Goal: Transaction & Acquisition: Purchase product/service

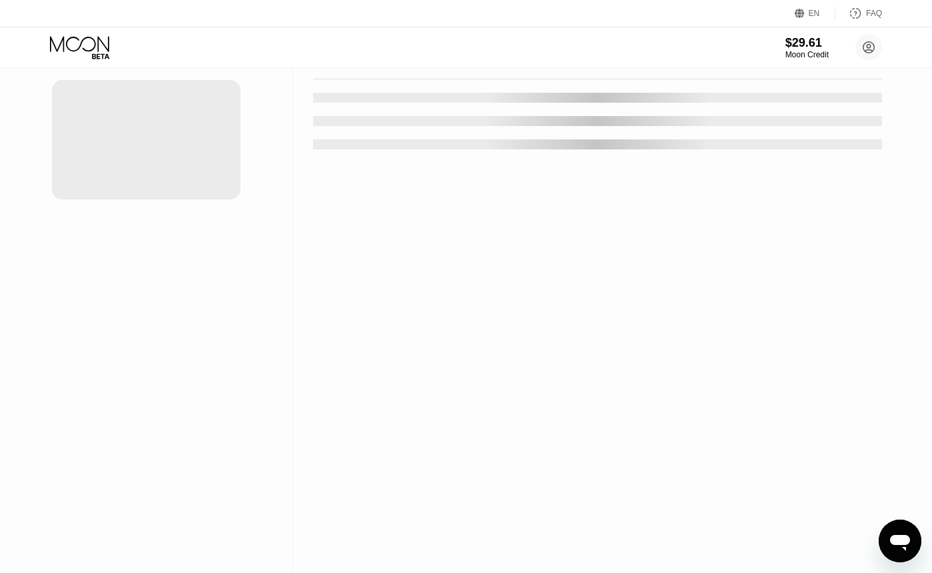
click at [256, 317] on div "Cards New Card" at bounding box center [146, 286] width 293 height 573
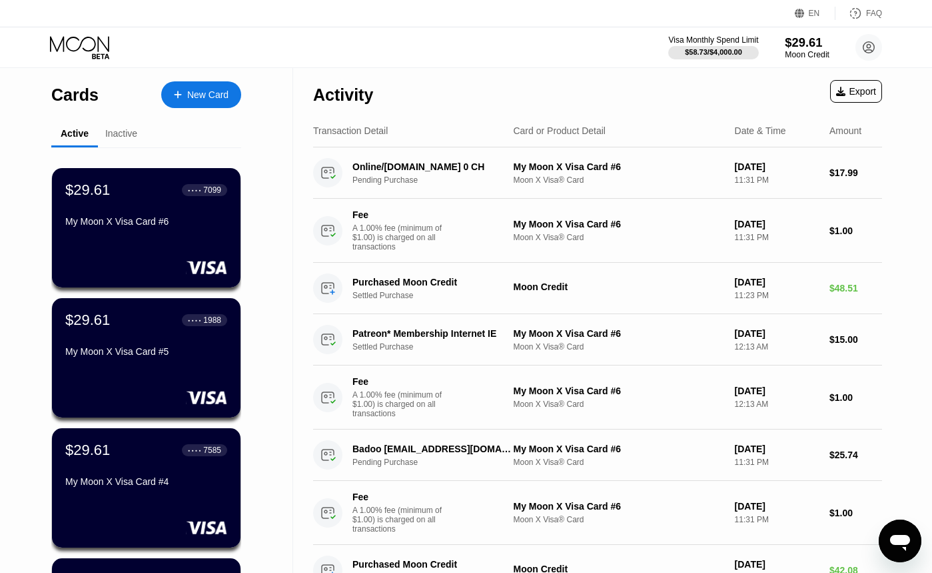
click at [791, 51] on div "Moon Credit" at bounding box center [807, 54] width 45 height 9
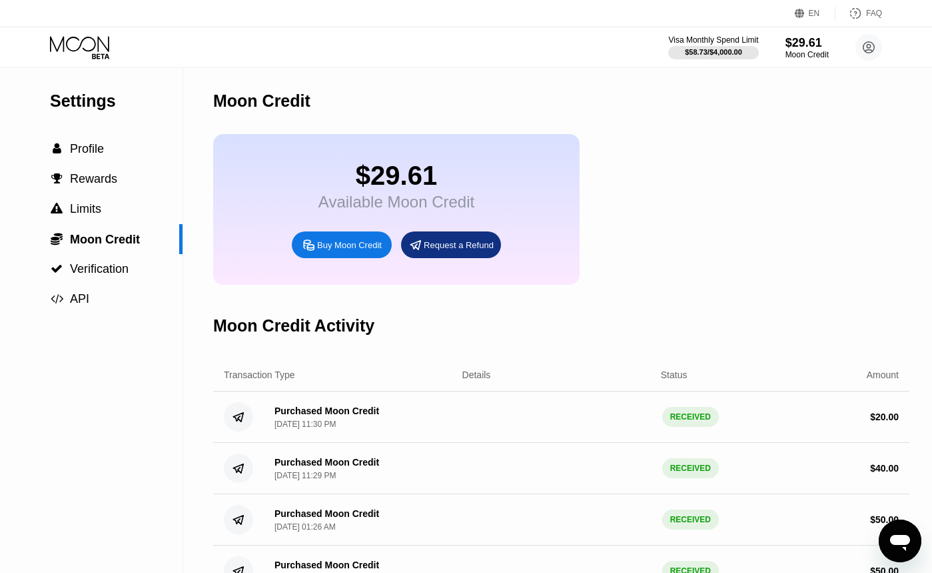
click at [359, 253] on div "Buy Moon Credit" at bounding box center [342, 244] width 100 height 27
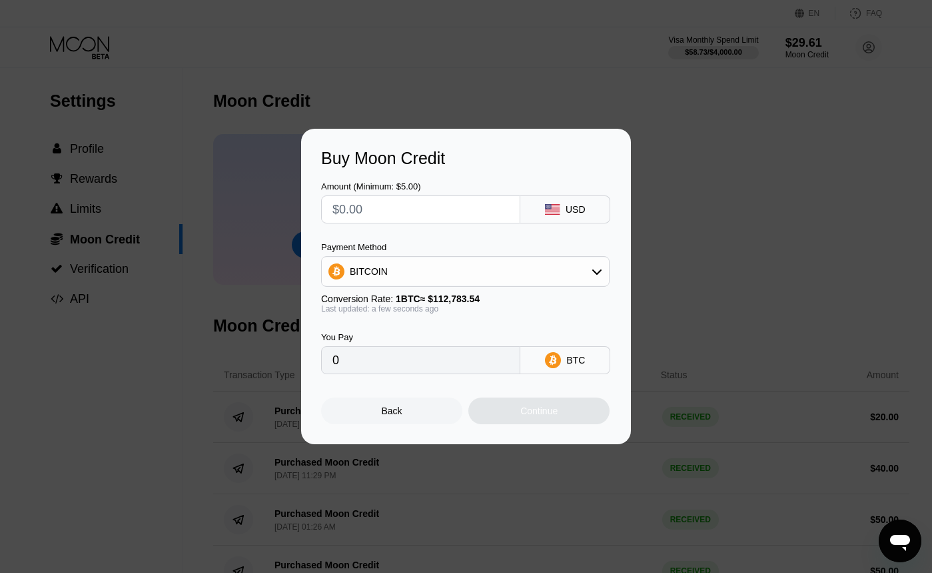
click at [437, 211] on input "text" at bounding box center [421, 209] width 177 height 27
type input "$3"
type input "0.00002660"
type input "$350"
type input "0.00310329"
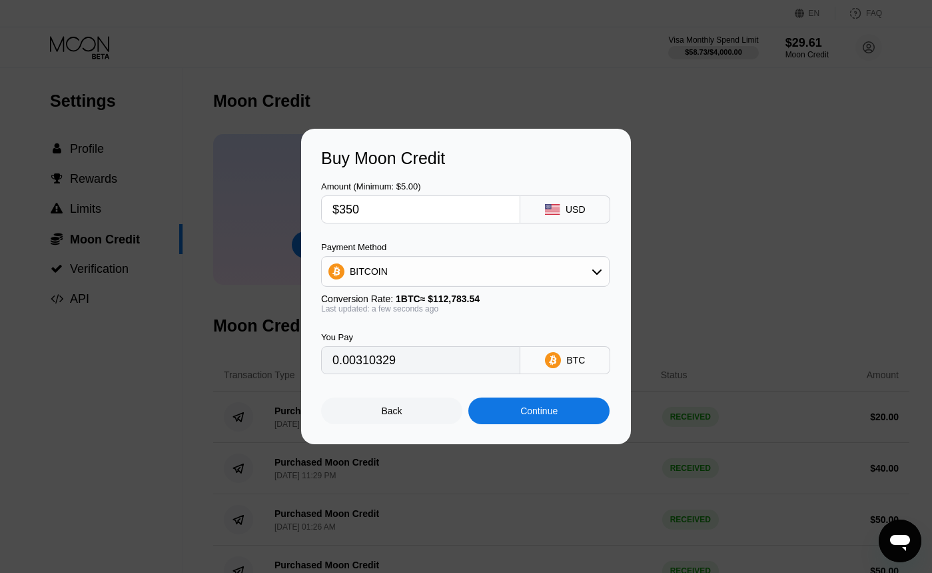
type input "$350"
click at [429, 271] on div "BITCOIN" at bounding box center [465, 271] width 287 height 27
click at [400, 334] on span "USDT on TRON" at bounding box center [386, 337] width 67 height 11
type input "353.54"
click at [404, 219] on input "$350" at bounding box center [421, 209] width 177 height 27
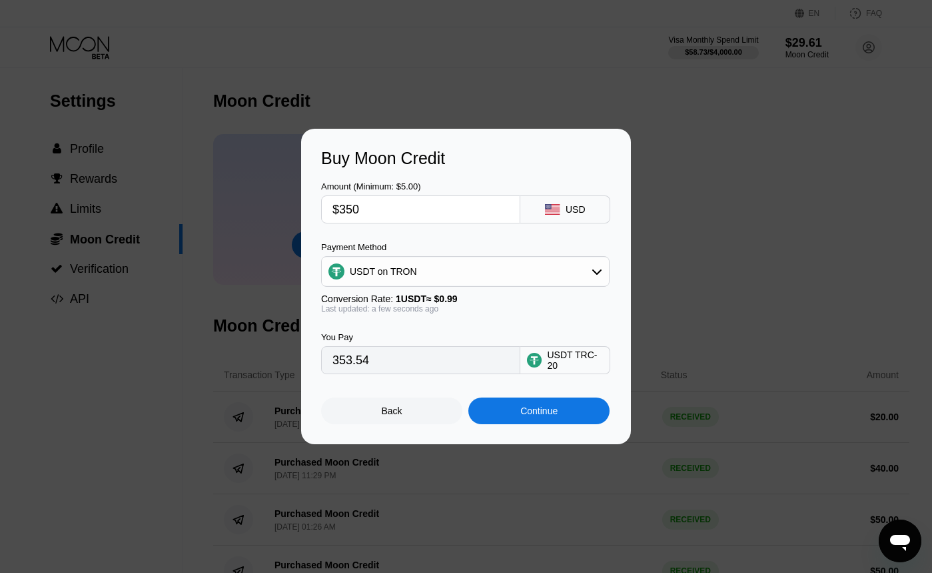
type input "$35"
type input "35.35"
type input "$3"
type input "3.03"
type input "$33"
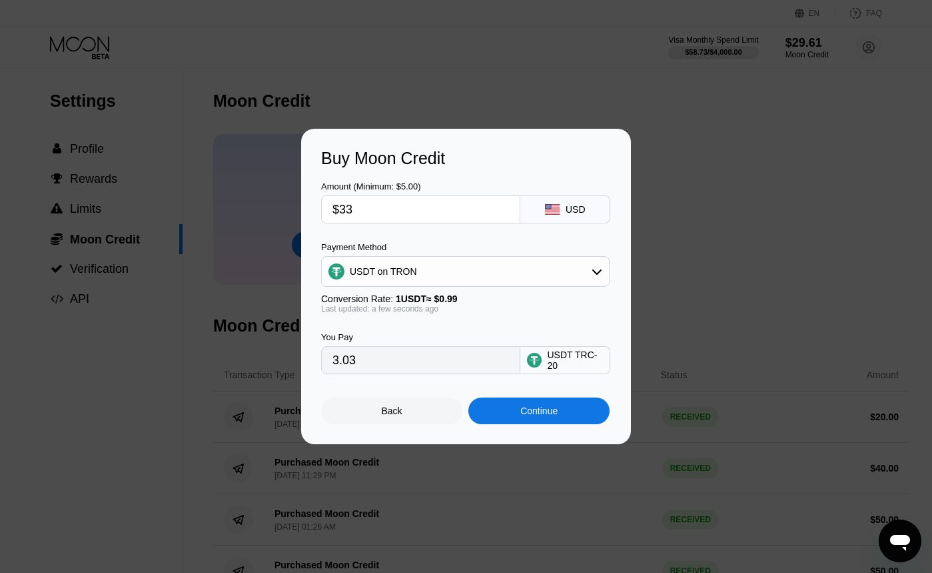
type input "33.33"
type input "$330"
type input "333.33"
type input "$330"
click at [513, 411] on div "Continue" at bounding box center [539, 410] width 141 height 27
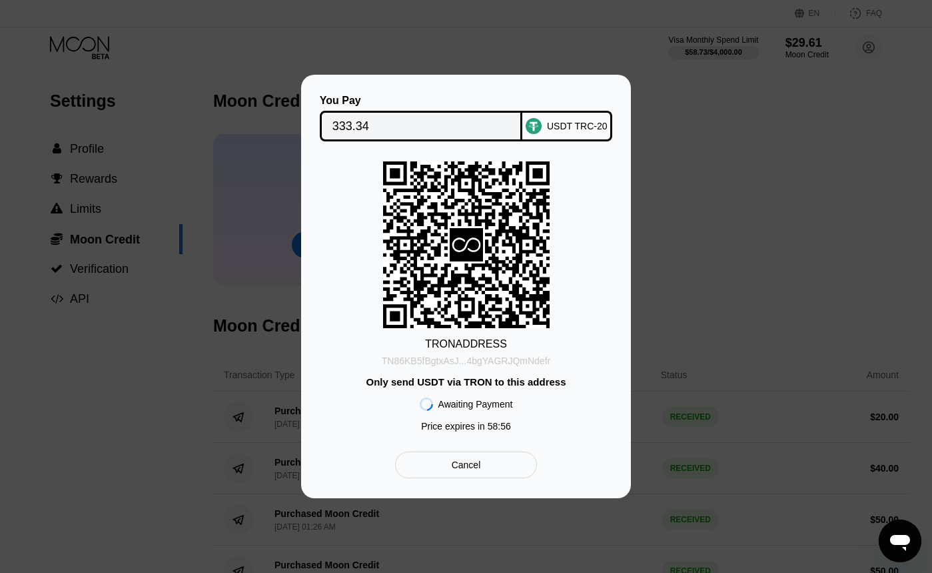
click at [500, 365] on div "TN86KB5fBgtxAsJ...4bgYAGRJQmNdefr" at bounding box center [466, 360] width 169 height 11
click at [338, 223] on div "TRON ADDRESS TN86KB5fBgtxAsJ...4bgYAGRJQmNdefr Only send USDT via TRON to this …" at bounding box center [466, 299] width 290 height 277
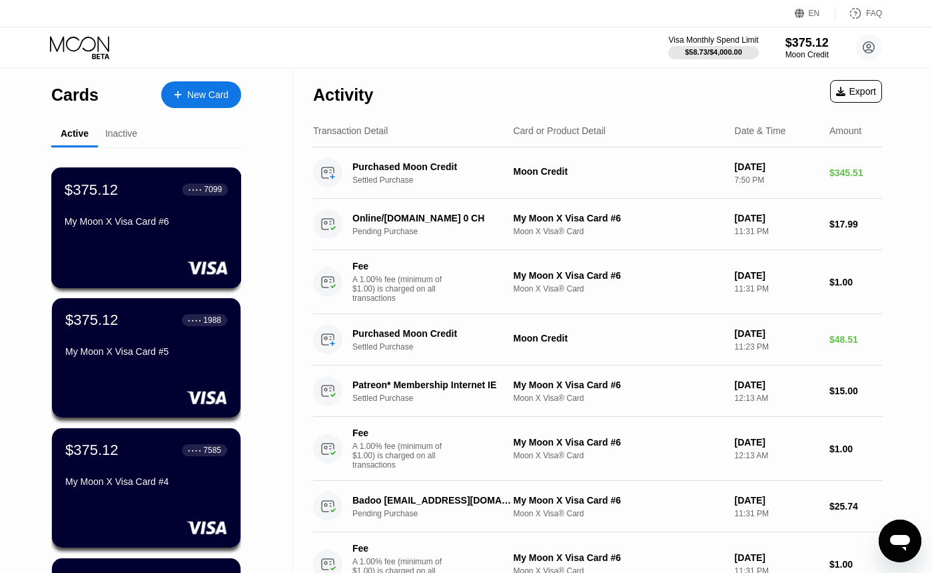
click at [214, 247] on div "$375.12 ● ● ● ● 7099 My Moon X Visa Card #6" at bounding box center [146, 227] width 191 height 121
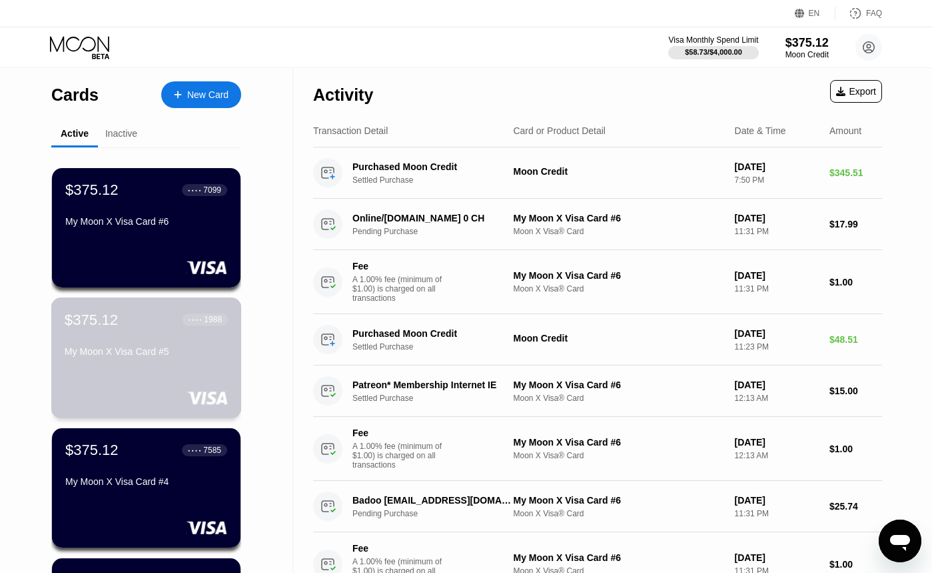
click at [128, 325] on div "$375.12 ● ● ● ● 1988" at bounding box center [146, 319] width 163 height 17
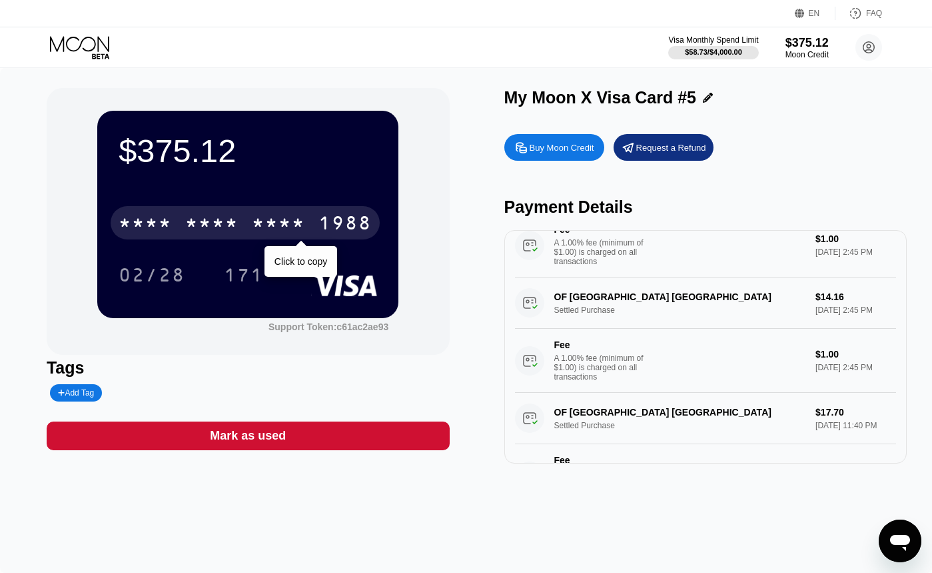
click at [339, 237] on div "* * * * * * * * * * * * 1988" at bounding box center [245, 222] width 269 height 33
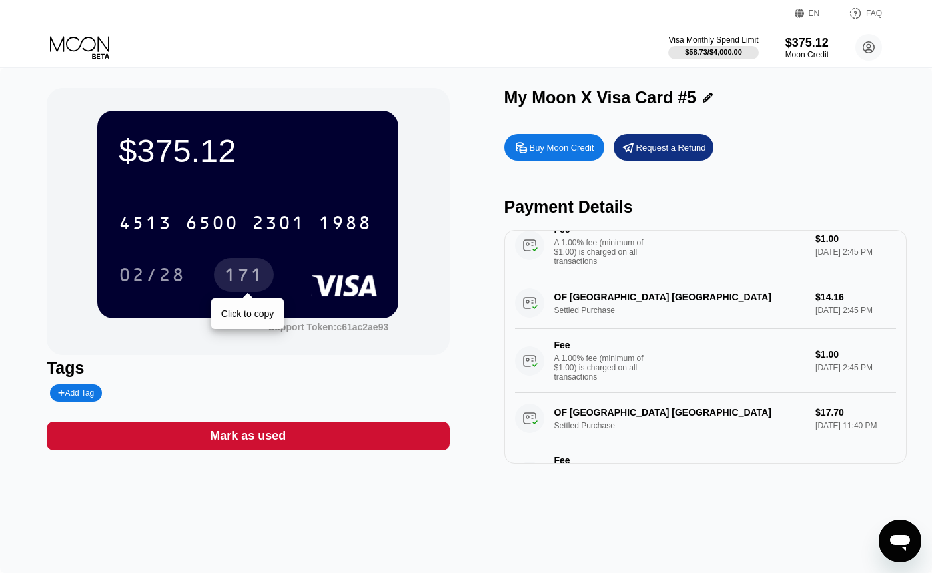
click at [243, 288] on div "171" at bounding box center [244, 274] width 60 height 33
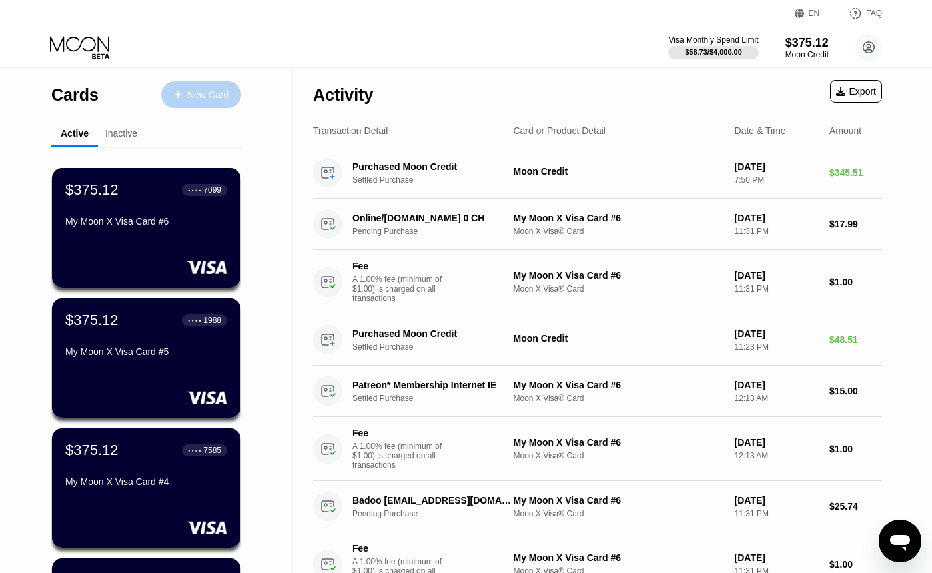
click at [218, 89] on div "New Card" at bounding box center [207, 94] width 41 height 11
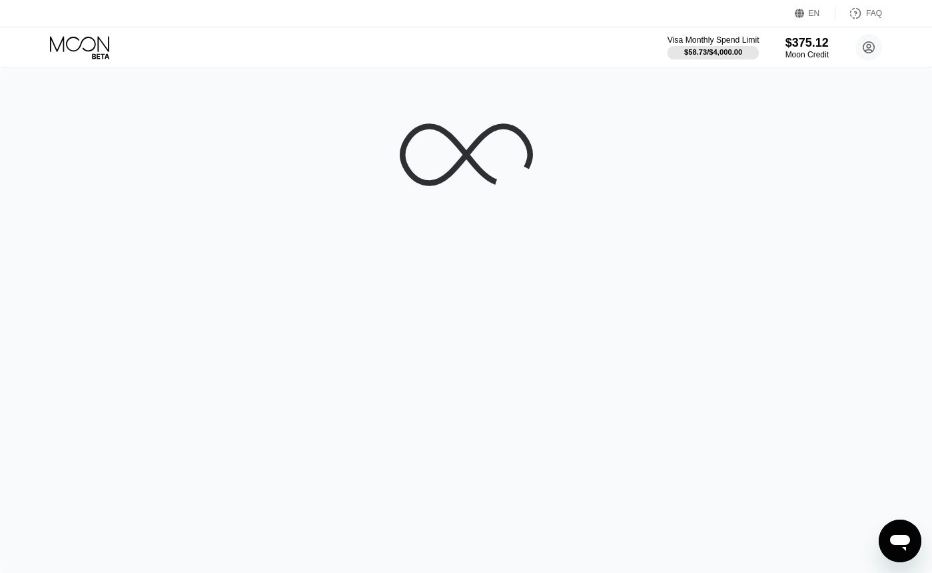
click at [718, 56] on div "$58.73 / $4,000.00" at bounding box center [714, 52] width 58 height 8
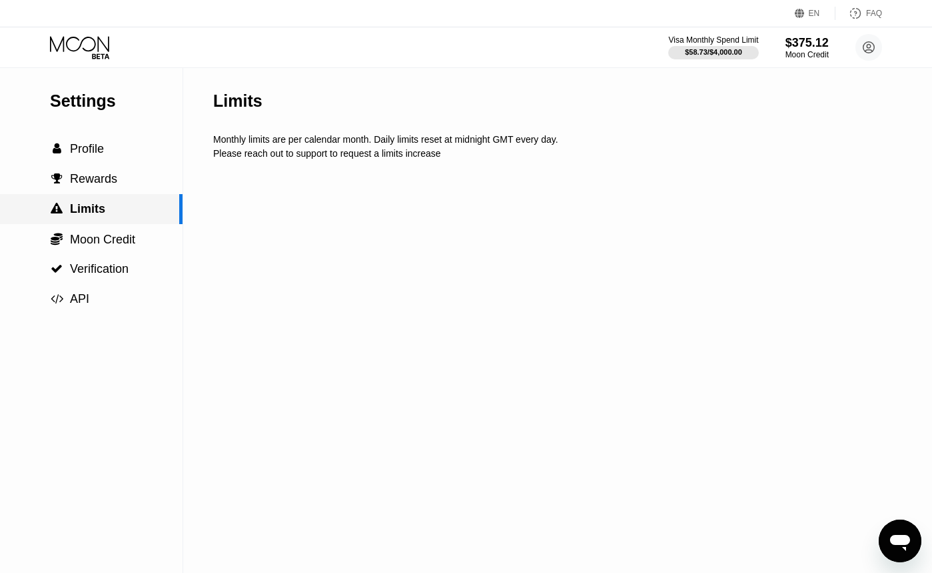
click at [114, 206] on div " Limits" at bounding box center [89, 209] width 179 height 14
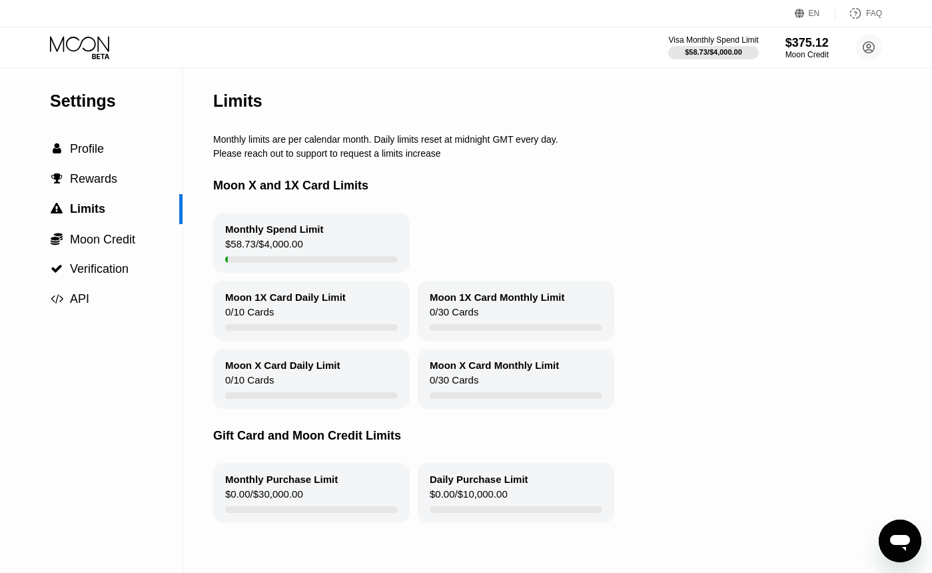
click at [96, 38] on icon at bounding box center [81, 47] width 62 height 23
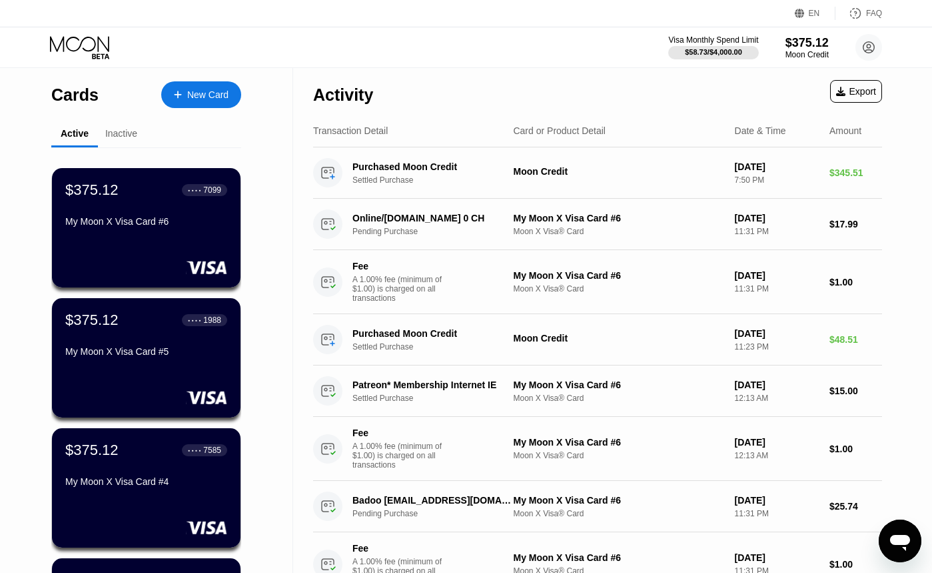
click at [231, 100] on div "New Card" at bounding box center [201, 94] width 80 height 27
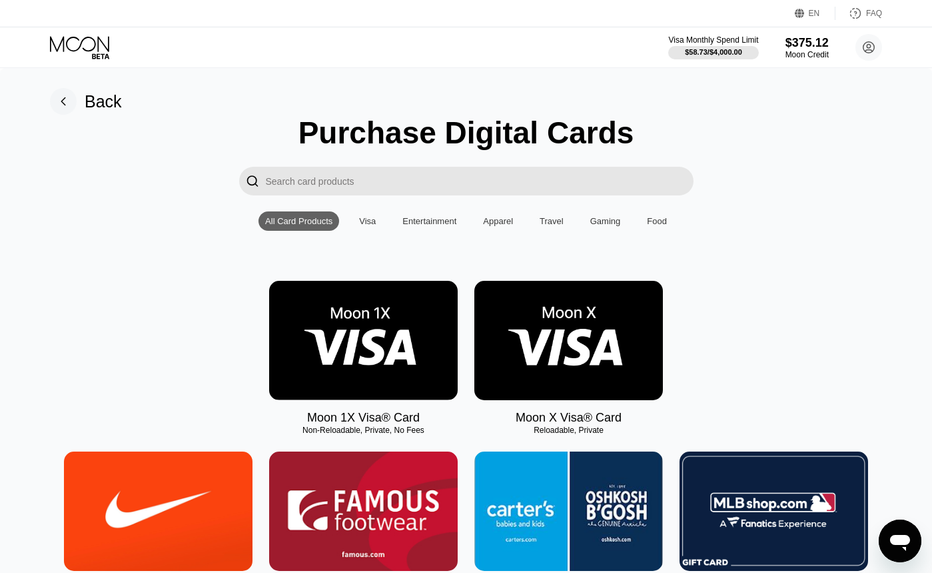
click at [509, 312] on img at bounding box center [569, 340] width 189 height 119
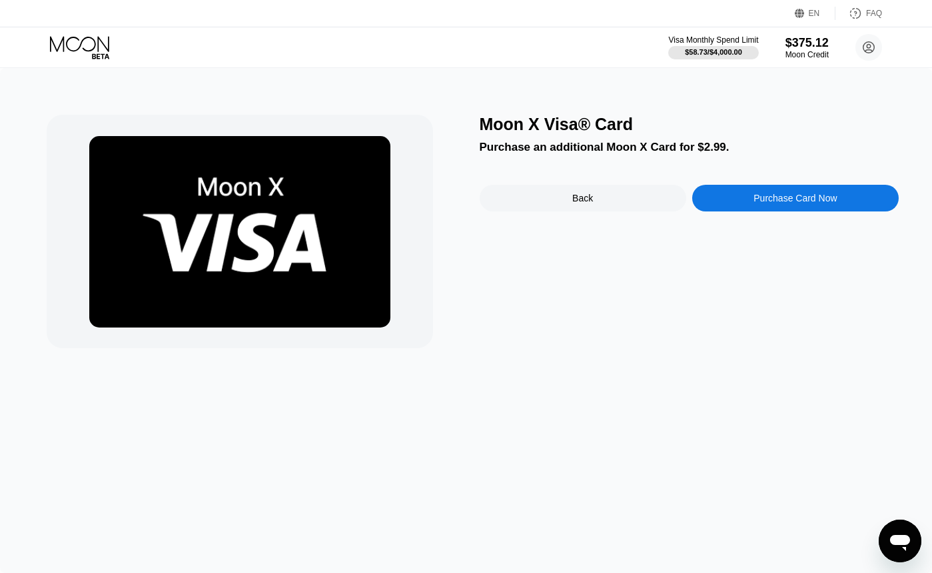
click at [726, 187] on div "Purchase Card Now" at bounding box center [796, 198] width 207 height 27
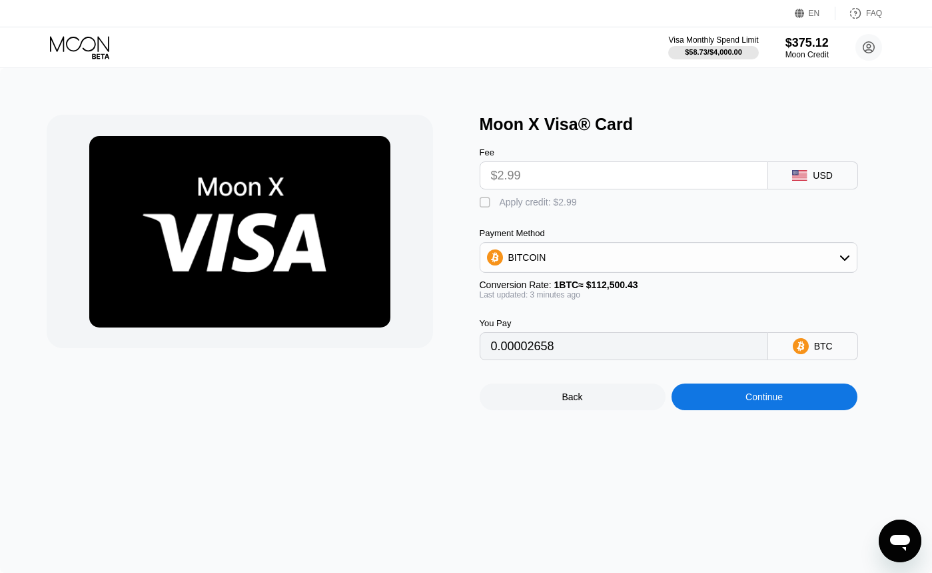
click at [545, 197] on div "Apply credit: $2.99" at bounding box center [538, 202] width 77 height 11
type input "0"
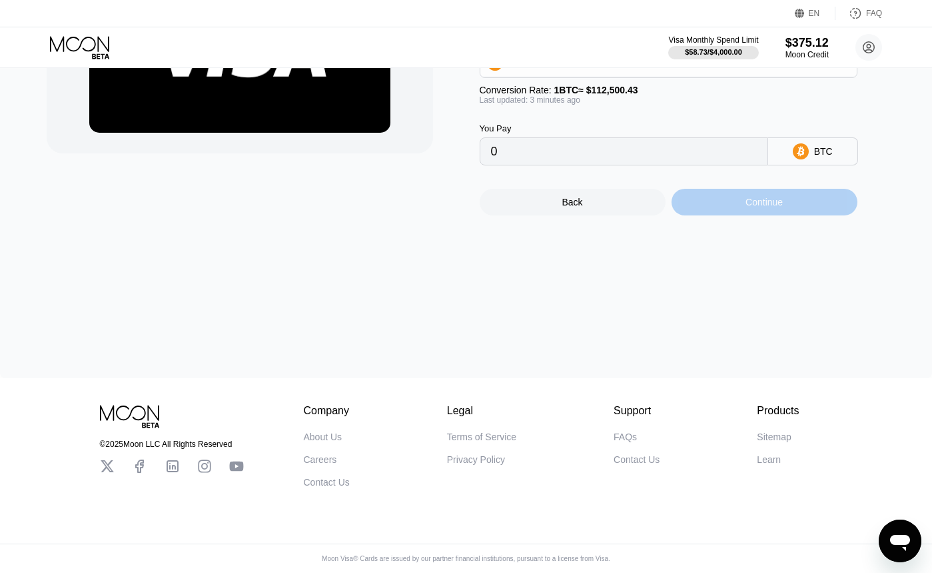
click at [721, 199] on div "Continue" at bounding box center [765, 202] width 186 height 27
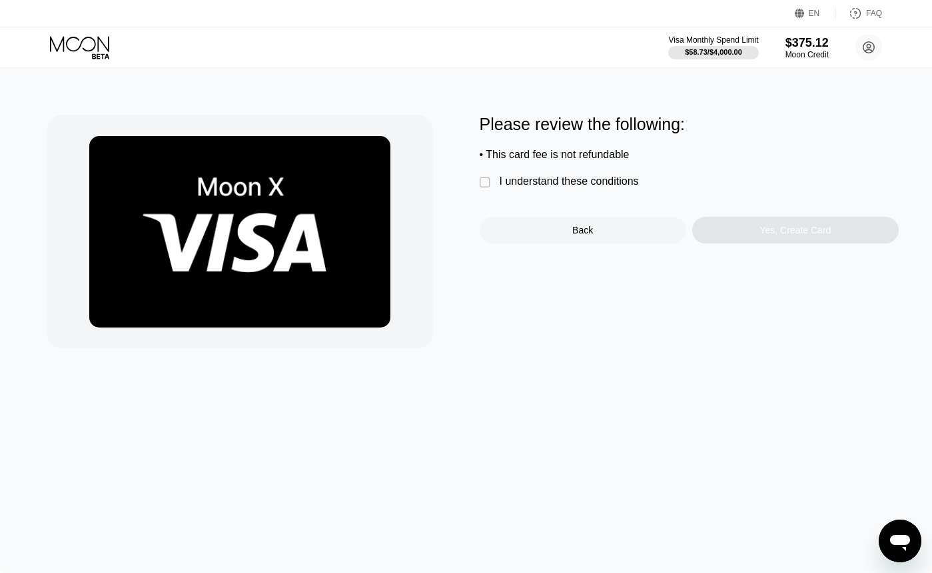
click at [511, 183] on div "I understand these conditions" at bounding box center [569, 181] width 139 height 12
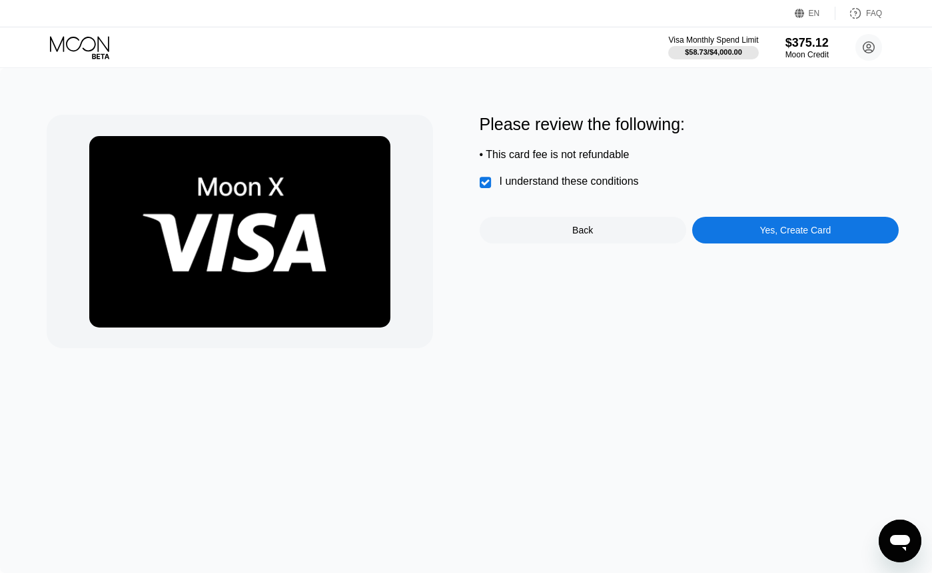
click at [803, 231] on div "Yes, Create Card" at bounding box center [795, 230] width 71 height 11
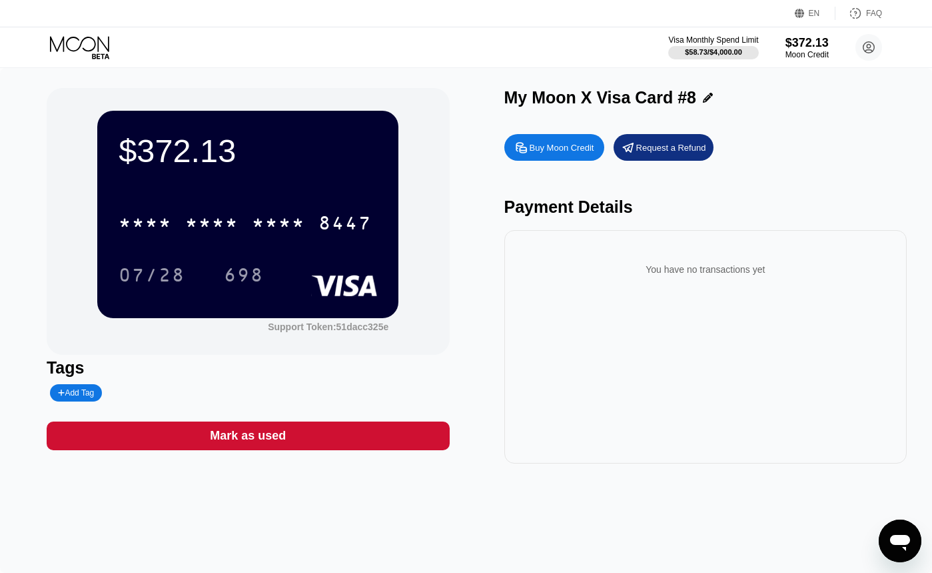
scroll to position [13, 0]
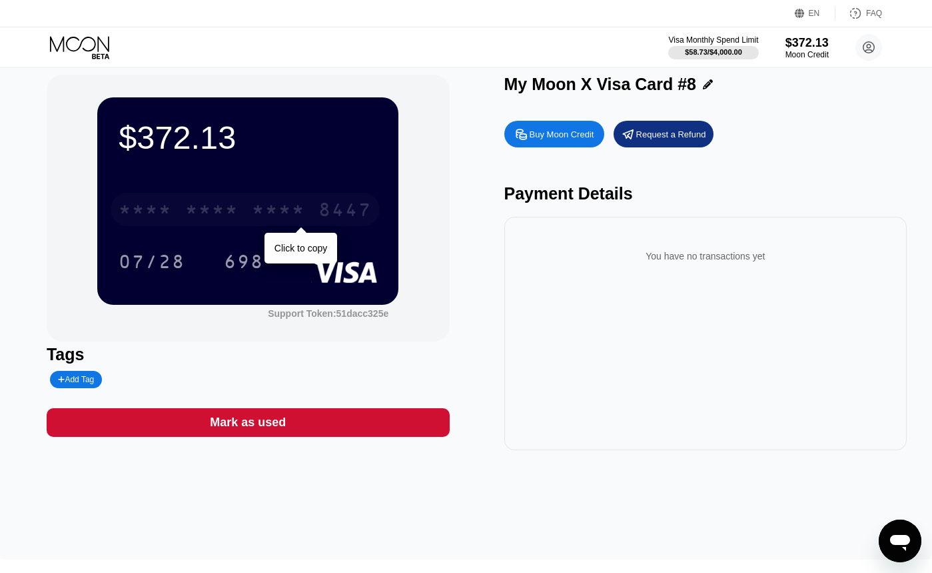
click at [248, 200] on div "* * * * * * * * * * * * 8447" at bounding box center [245, 209] width 269 height 33
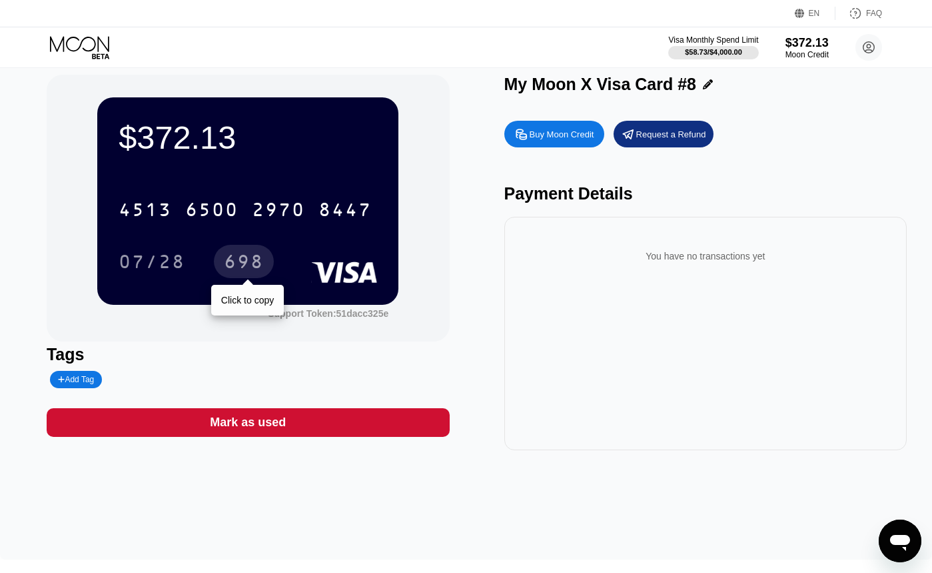
click at [247, 265] on div "698" at bounding box center [244, 263] width 40 height 21
